Goal: Task Accomplishment & Management: Manage account settings

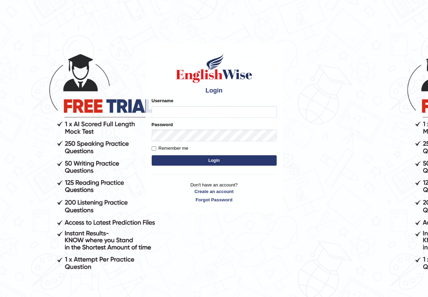
click at [188, 112] on input "Username" at bounding box center [214, 112] width 125 height 12
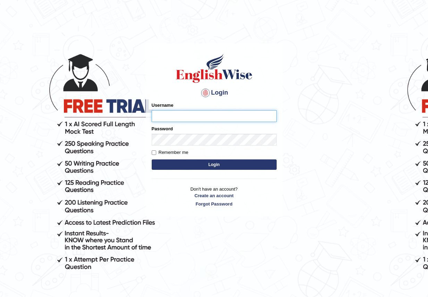
click at [98, 110] on body "Login Please fix the following errors: Username Password Remember me Login Don'…" at bounding box center [214, 170] width 428 height 297
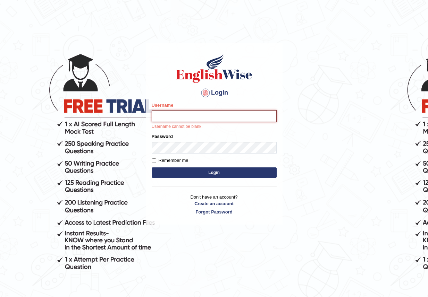
click at [165, 120] on input "Username" at bounding box center [214, 116] width 125 height 12
click at [166, 117] on input "Username" at bounding box center [214, 116] width 125 height 12
click at [81, 99] on body "Login Please fix the following errors: Username Username cannot be blank. Passw…" at bounding box center [214, 170] width 428 height 297
click at [166, 114] on input "Username" at bounding box center [214, 116] width 125 height 12
type input "KabitaM"
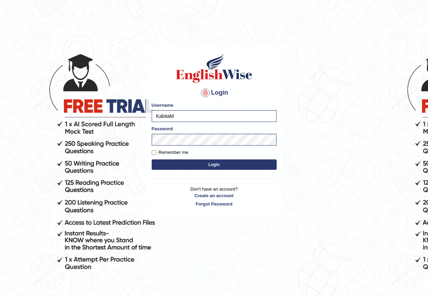
click at [205, 164] on button "Login" at bounding box center [214, 165] width 125 height 10
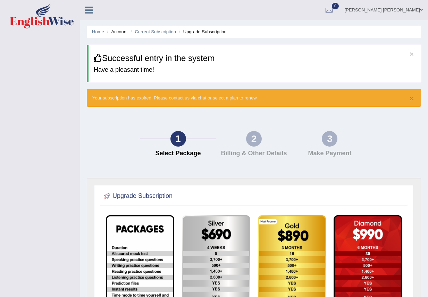
click at [257, 142] on div "2" at bounding box center [254, 139] width 16 height 16
click at [338, 138] on div "3 Make Payment" at bounding box center [330, 145] width 76 height 29
click at [405, 11] on link "[PERSON_NAME] [PERSON_NAME]" at bounding box center [383, 9] width 88 height 18
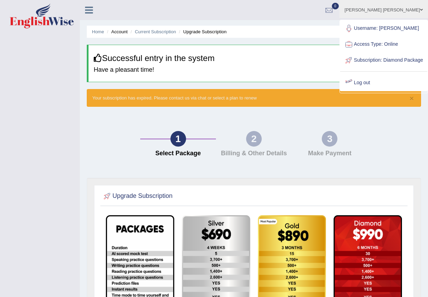
click at [378, 90] on link "Log out" at bounding box center [383, 83] width 87 height 16
